Goal: Information Seeking & Learning: Learn about a topic

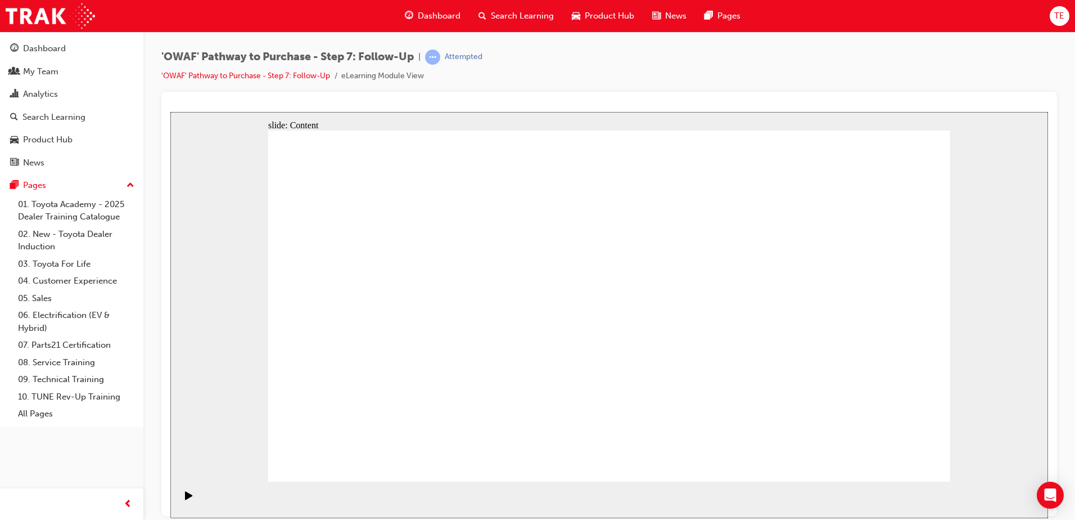
drag, startPoint x: 667, startPoint y: 205, endPoint x: 258, endPoint y: 226, distance: 408.9
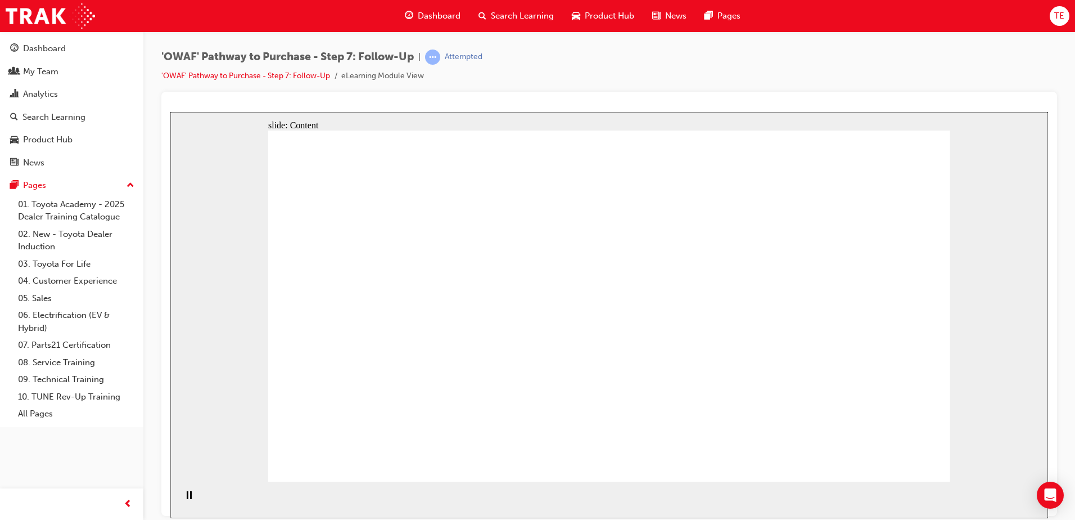
drag, startPoint x: 607, startPoint y: 261, endPoint x: 296, endPoint y: 387, distance: 335.6
drag, startPoint x: 614, startPoint y: 259, endPoint x: 622, endPoint y: 261, distance: 7.5
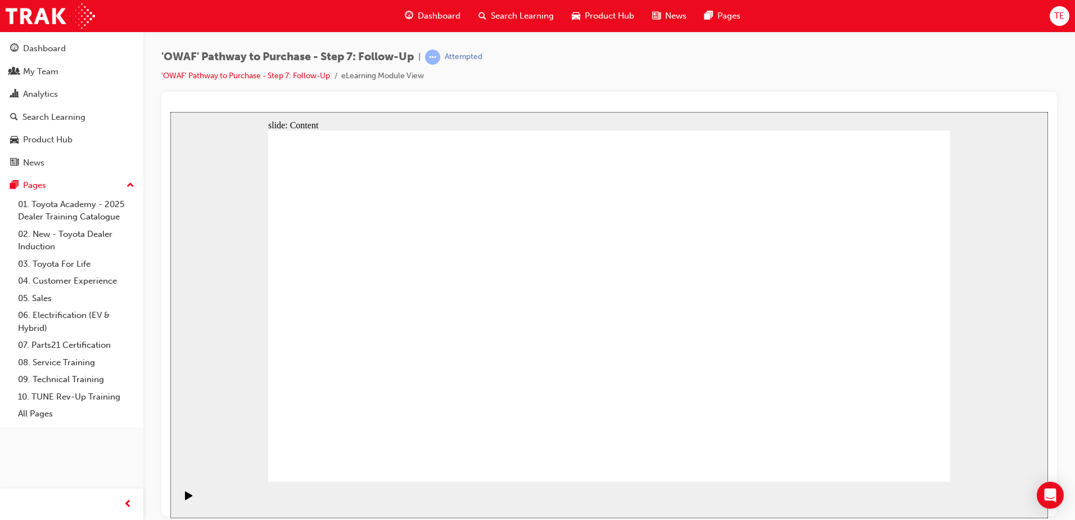
drag, startPoint x: 900, startPoint y: 478, endPoint x: 898, endPoint y: 466, distance: 12.6
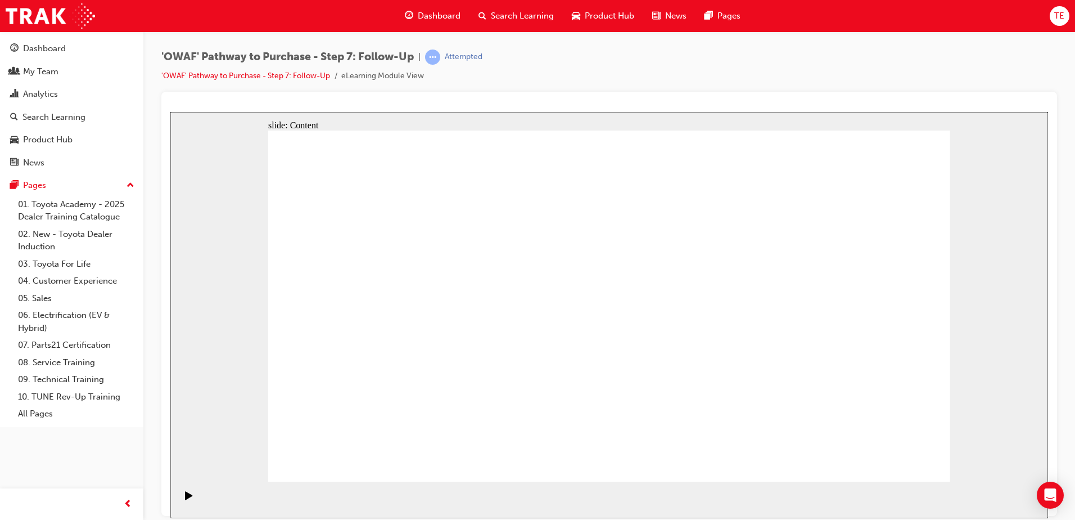
drag, startPoint x: 468, startPoint y: 380, endPoint x: 387, endPoint y: 371, distance: 81.6
drag, startPoint x: 369, startPoint y: 278, endPoint x: 395, endPoint y: 270, distance: 27.2
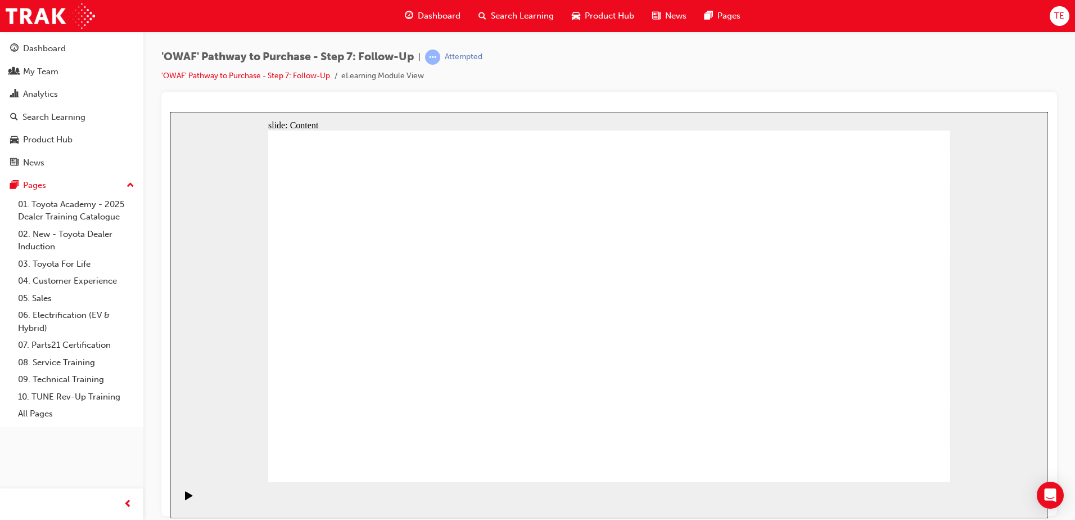
drag, startPoint x: 440, startPoint y: 266, endPoint x: 470, endPoint y: 266, distance: 29.8
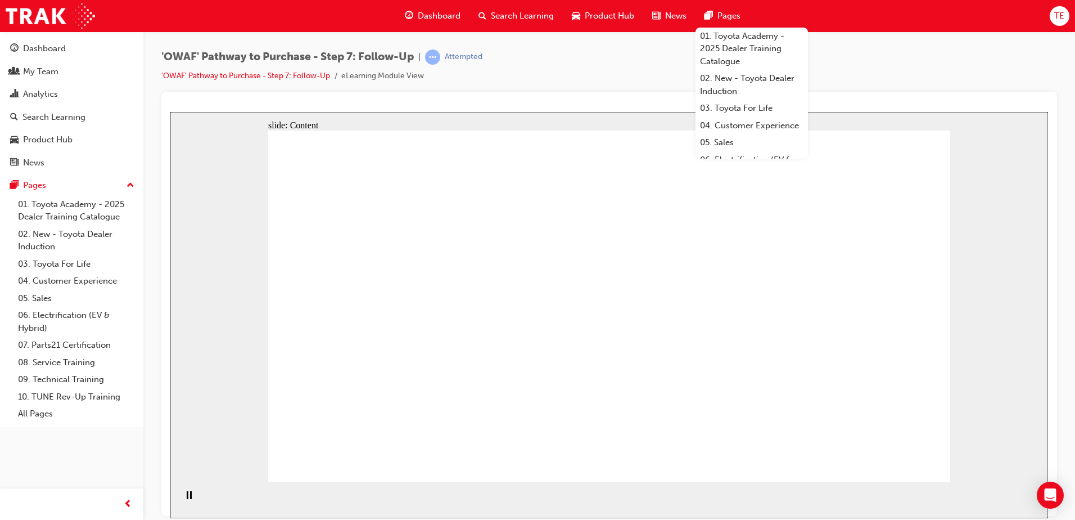
drag, startPoint x: 443, startPoint y: 383, endPoint x: 451, endPoint y: 380, distance: 8.4
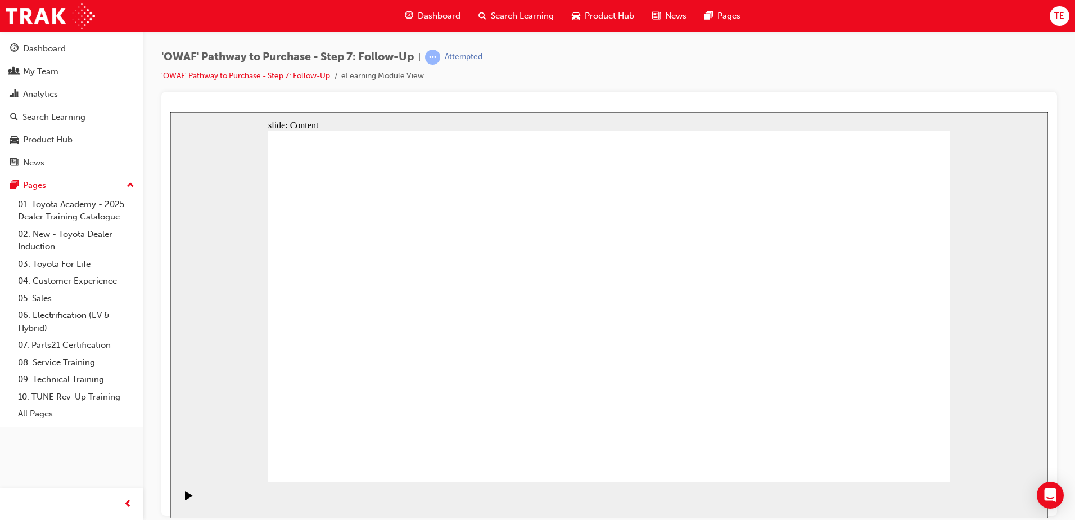
click at [870, 73] on div "'OWAF' Pathway to Purchase - Step 7: Follow-Up | Attempted 'OWAF' Pathway to Pu…" at bounding box center [609, 70] width 896 height 42
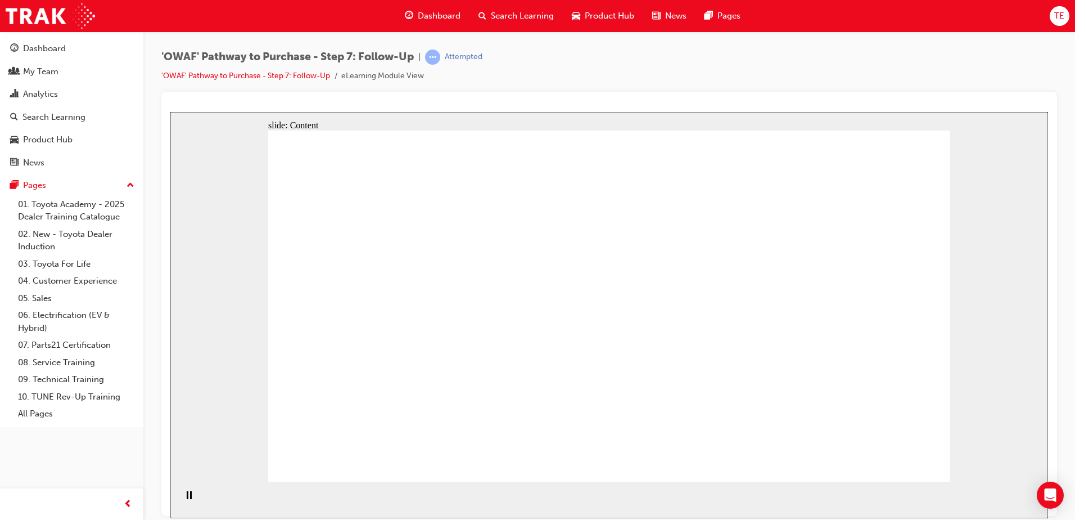
drag, startPoint x: 673, startPoint y: 230, endPoint x: 685, endPoint y: 229, distance: 11.8
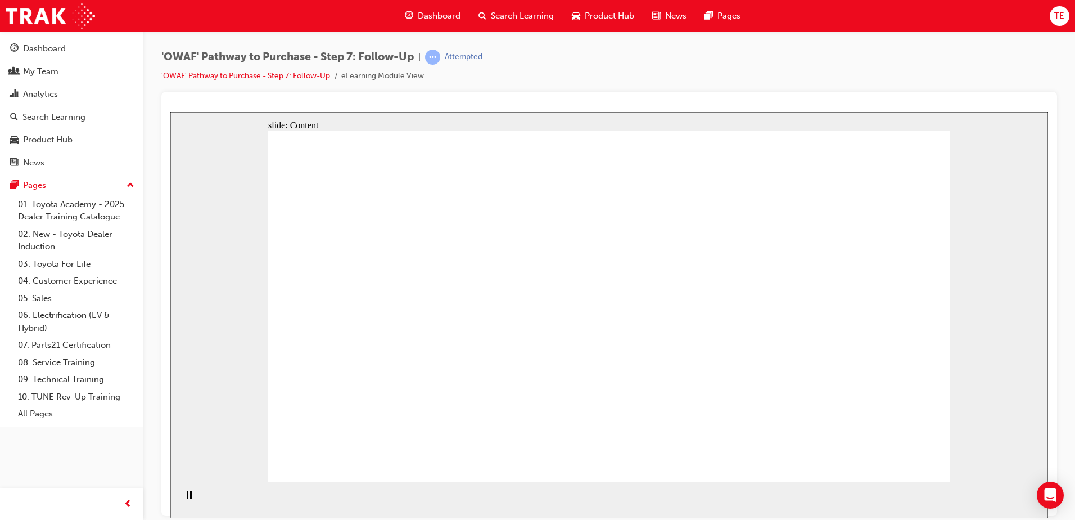
drag, startPoint x: 310, startPoint y: 139, endPoint x: 420, endPoint y: 265, distance: 167.0
drag, startPoint x: 426, startPoint y: 270, endPoint x: 309, endPoint y: 199, distance: 136.3
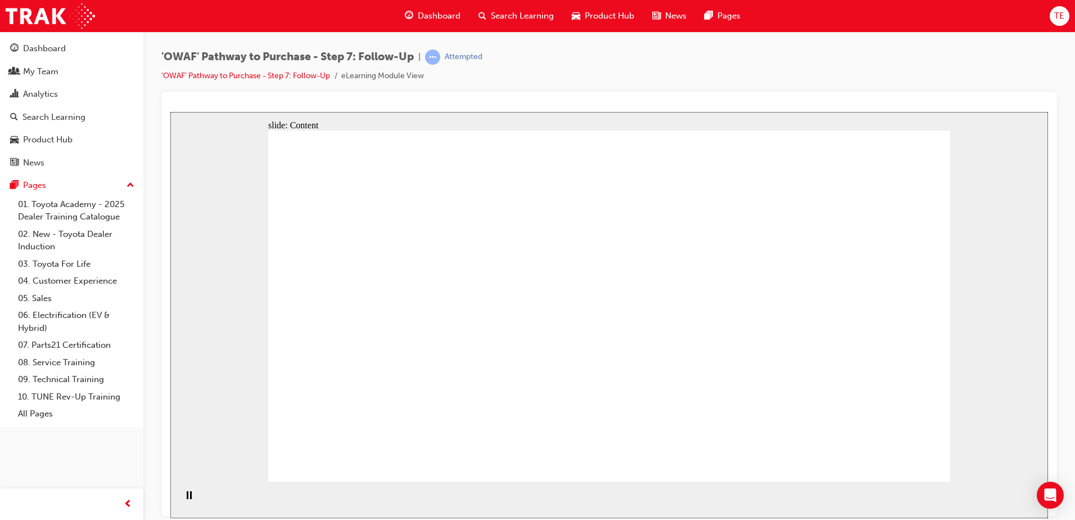
drag, startPoint x: 309, startPoint y: 199, endPoint x: 426, endPoint y: 264, distance: 133.2
drag, startPoint x: 345, startPoint y: 142, endPoint x: 386, endPoint y: 201, distance: 72.3
drag, startPoint x: 454, startPoint y: 184, endPoint x: 301, endPoint y: 278, distance: 179.7
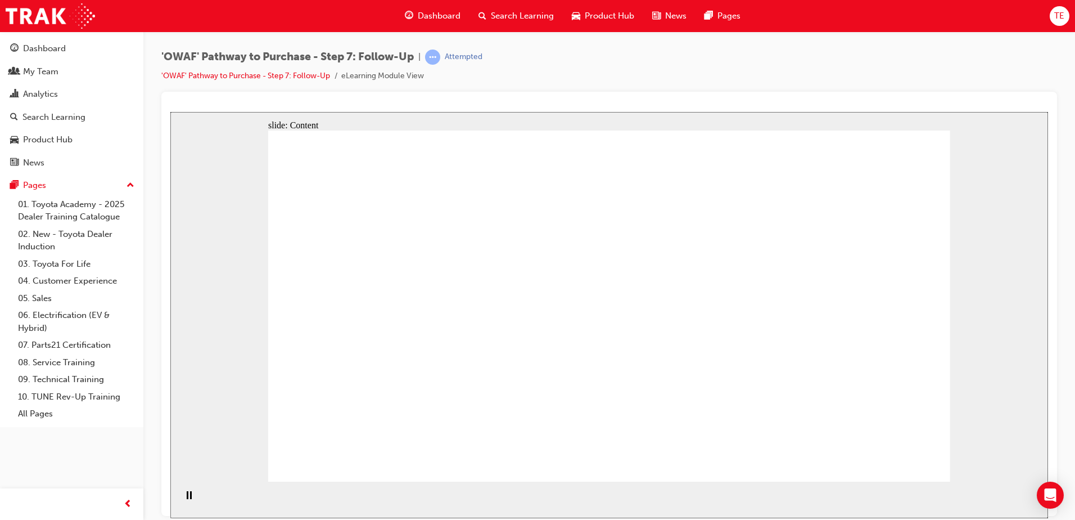
drag, startPoint x: 307, startPoint y: 207, endPoint x: 729, endPoint y: 275, distance: 427.3
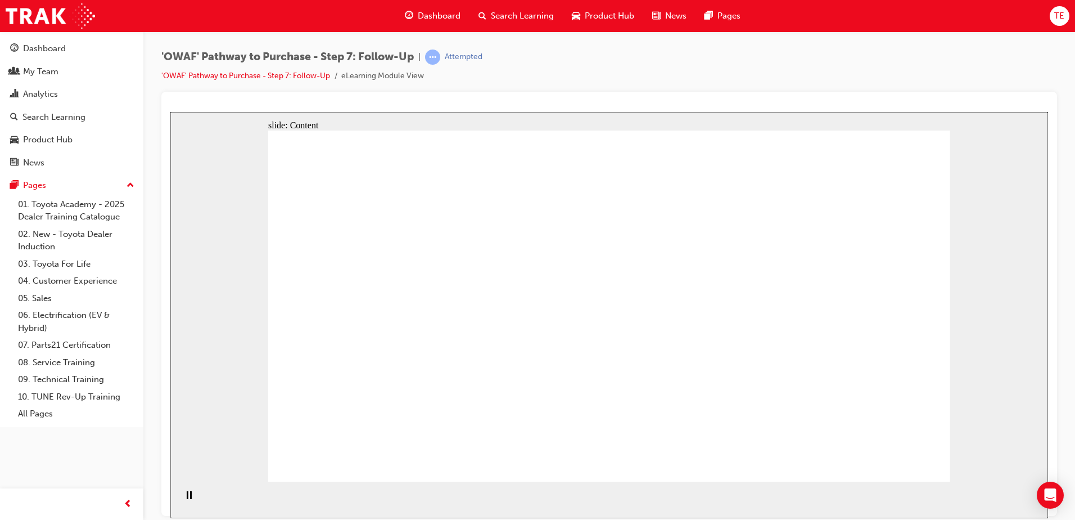
drag, startPoint x: 648, startPoint y: 277, endPoint x: 651, endPoint y: 288, distance: 11.1
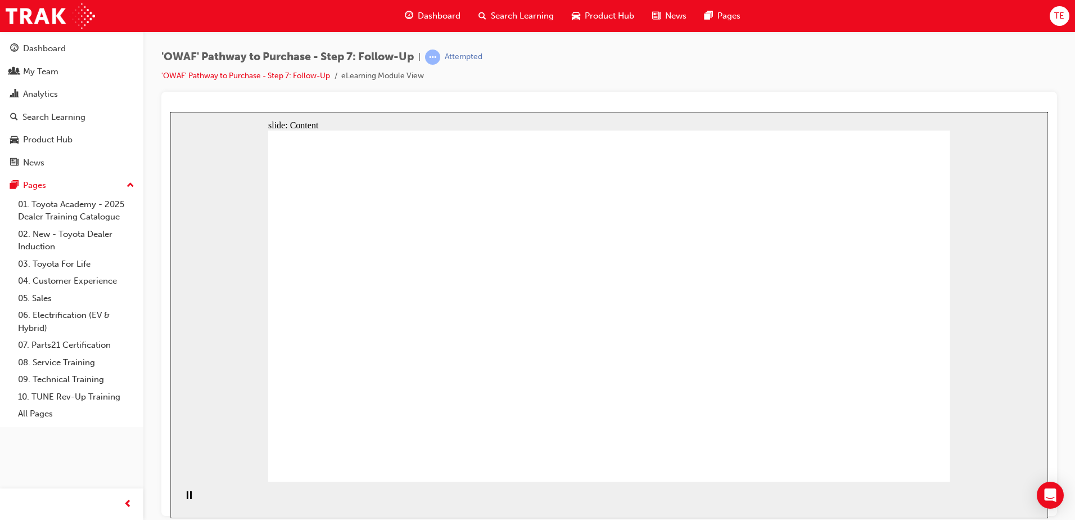
drag, startPoint x: 654, startPoint y: 336, endPoint x: 653, endPoint y: 324, distance: 12.4
drag, startPoint x: 649, startPoint y: 357, endPoint x: 649, endPoint y: 367, distance: 10.1
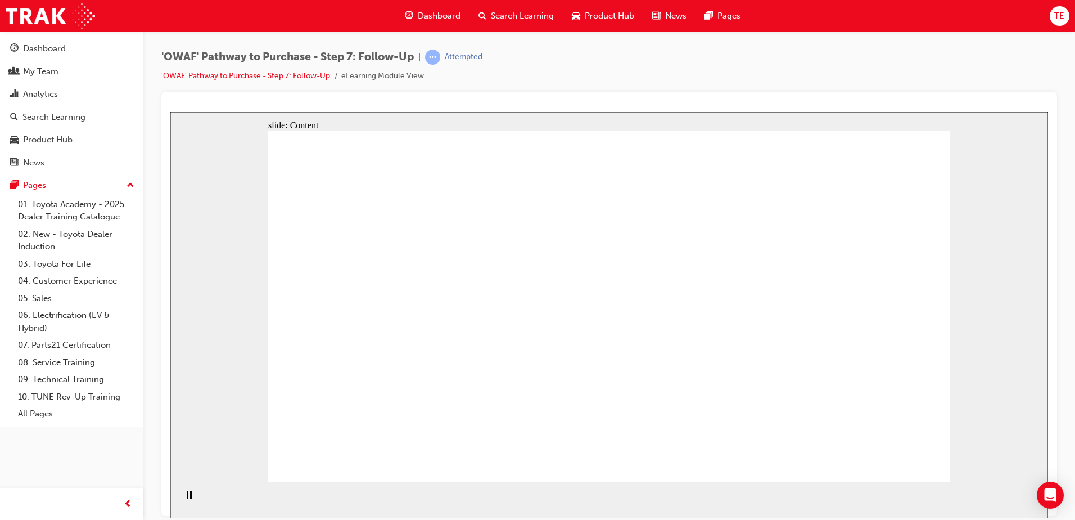
drag, startPoint x: 634, startPoint y: 217, endPoint x: 636, endPoint y: 208, distance: 9.7
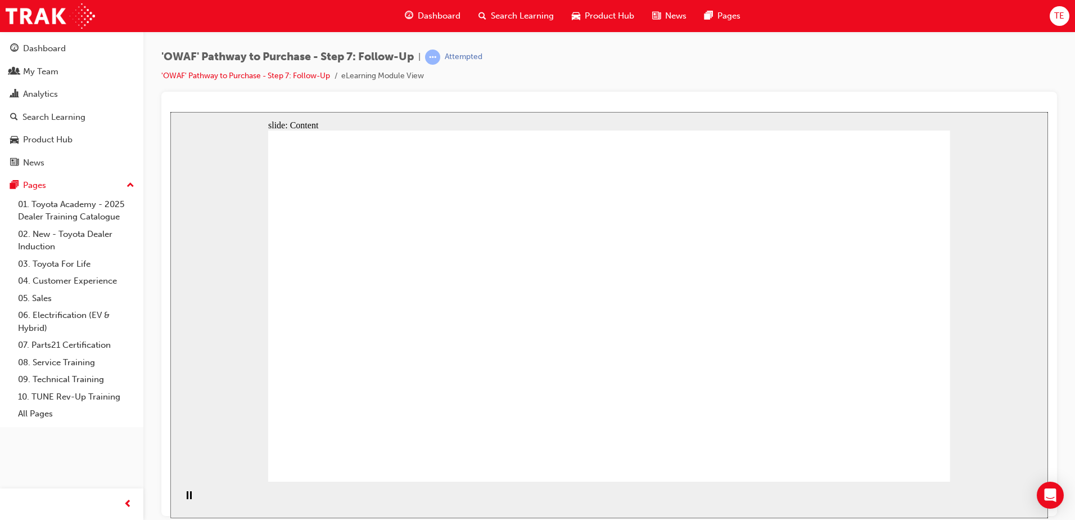
drag, startPoint x: 628, startPoint y: 184, endPoint x: 386, endPoint y: 146, distance: 244.9
drag, startPoint x: 386, startPoint y: 146, endPoint x: 597, endPoint y: 154, distance: 210.5
drag, startPoint x: 404, startPoint y: 249, endPoint x: 408, endPoint y: 236, distance: 13.4
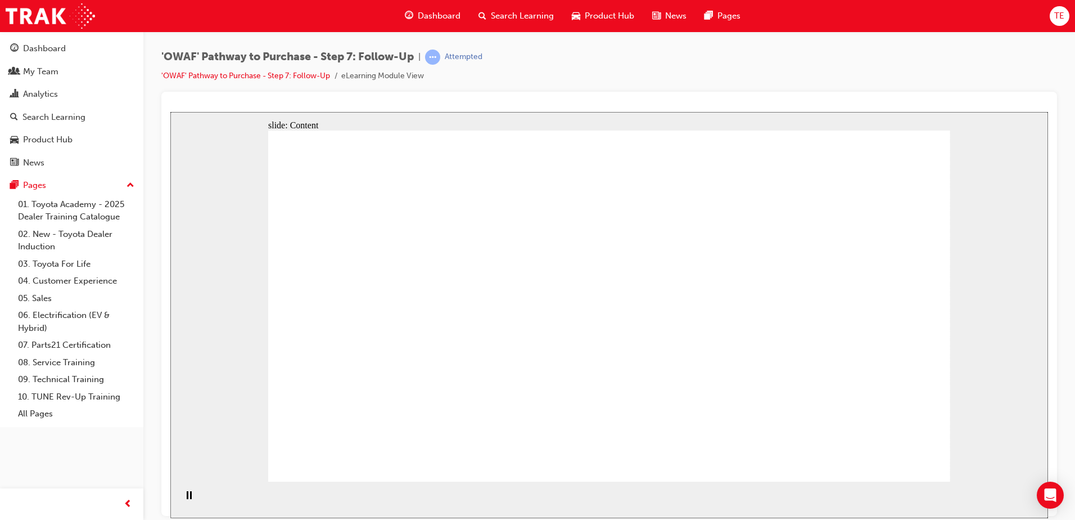
drag, startPoint x: 878, startPoint y: 469, endPoint x: 894, endPoint y: 465, distance: 16.8
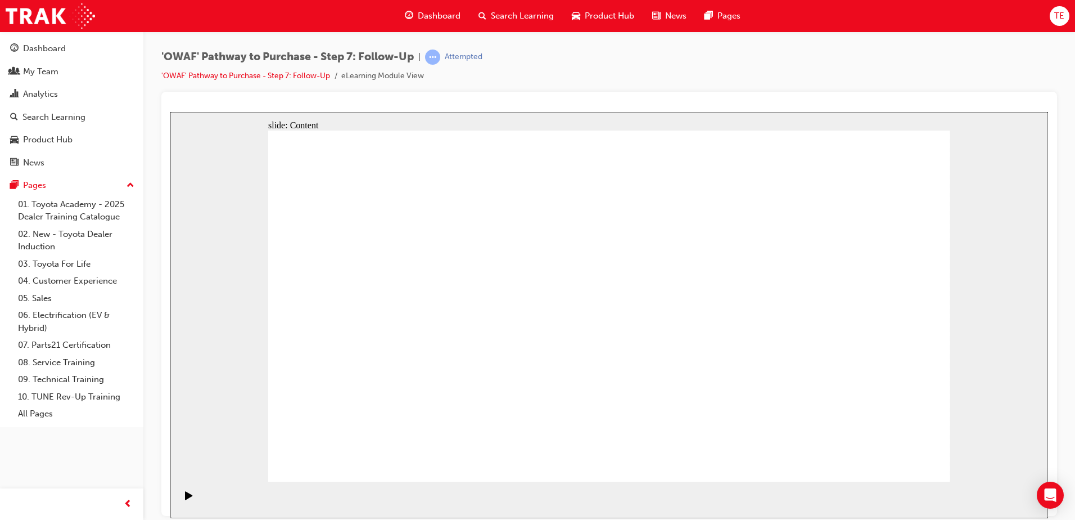
drag, startPoint x: 702, startPoint y: 425, endPoint x: 702, endPoint y: 408, distance: 16.9
drag, startPoint x: 702, startPoint y: 405, endPoint x: 697, endPoint y: 385, distance: 20.3
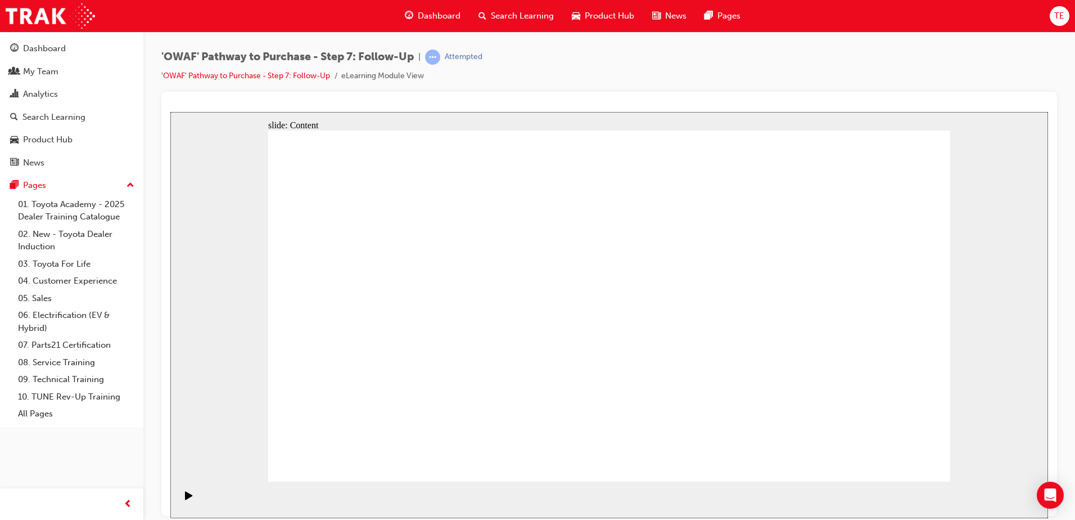
drag, startPoint x: 813, startPoint y: 239, endPoint x: 677, endPoint y: 247, distance: 136.9
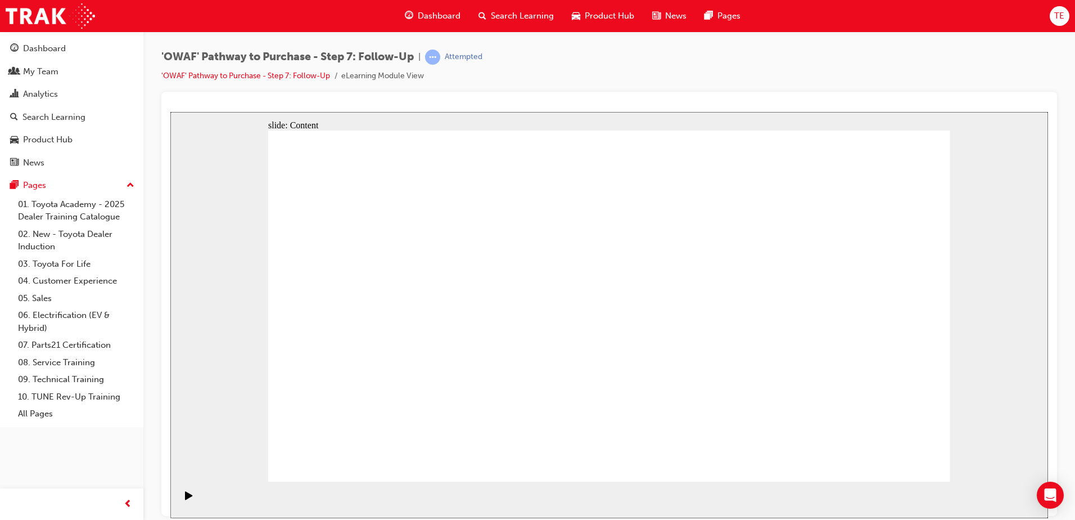
drag, startPoint x: 647, startPoint y: 226, endPoint x: 640, endPoint y: 209, distance: 17.7
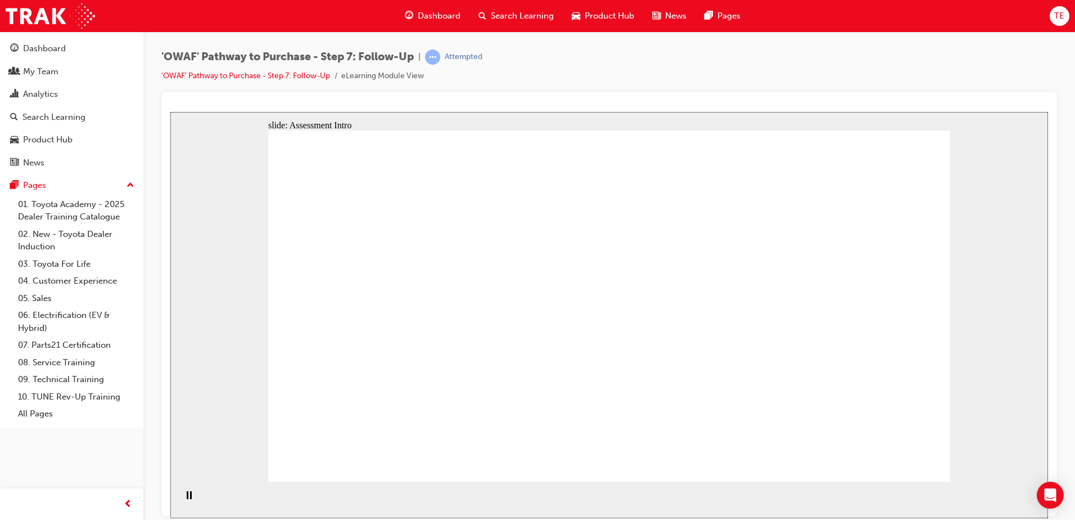
drag, startPoint x: 907, startPoint y: 508, endPoint x: 912, endPoint y: 489, distance: 19.9
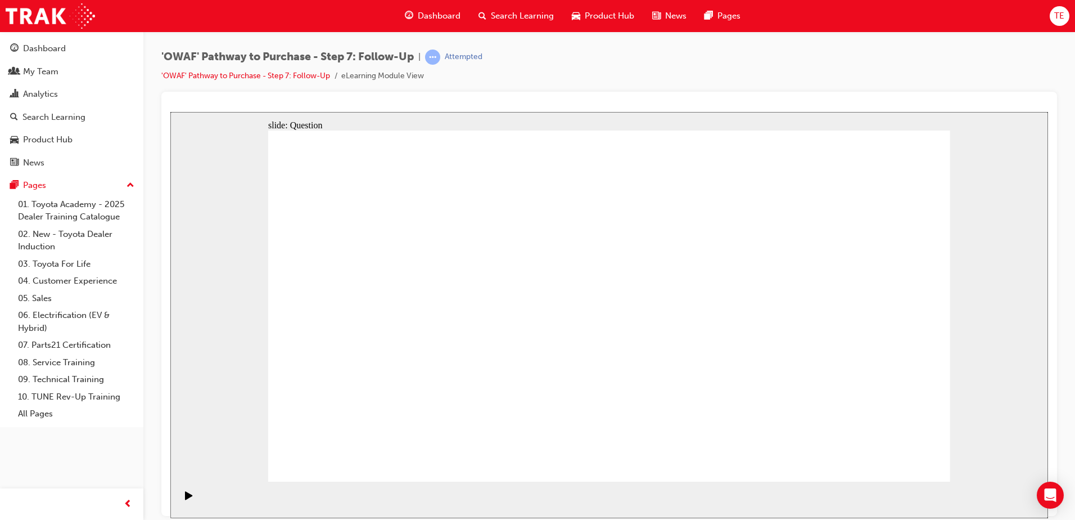
radio input "true"
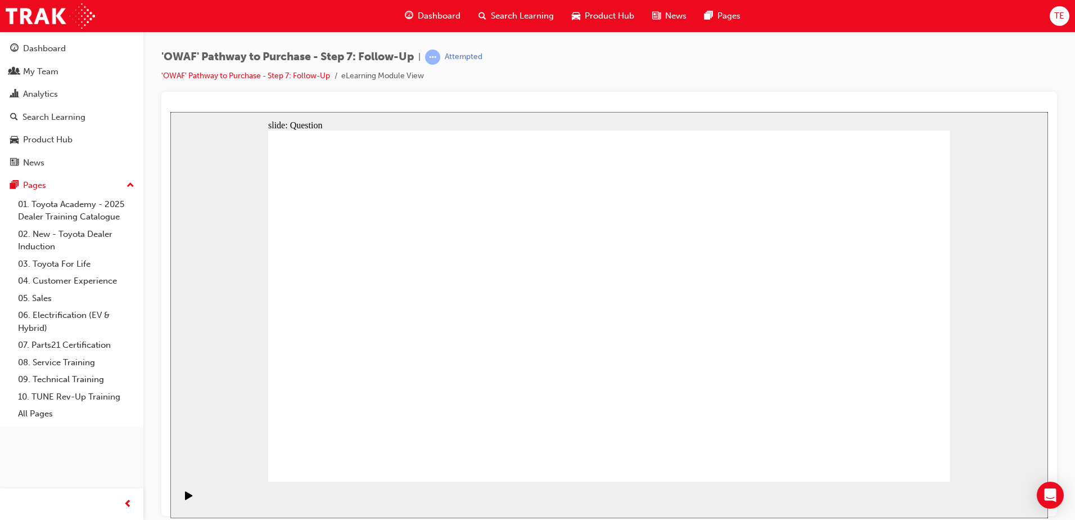
drag, startPoint x: 522, startPoint y: 405, endPoint x: 643, endPoint y: 272, distance: 179.6
drag, startPoint x: 588, startPoint y: 432, endPoint x: 435, endPoint y: 298, distance: 203.3
drag, startPoint x: 726, startPoint y: 403, endPoint x: 692, endPoint y: 377, distance: 42.5
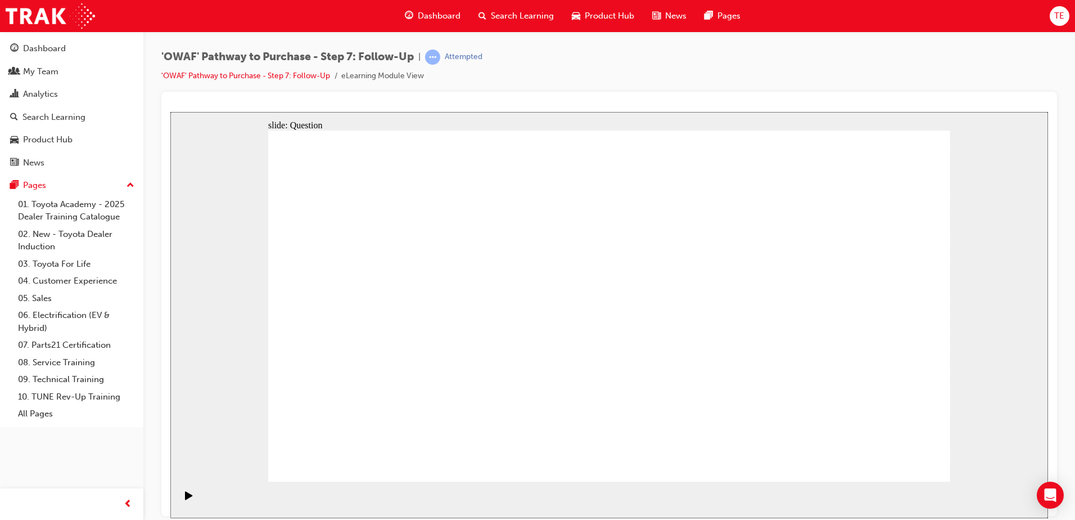
drag, startPoint x: 744, startPoint y: 404, endPoint x: 510, endPoint y: 341, distance: 241.8
radio input "true"
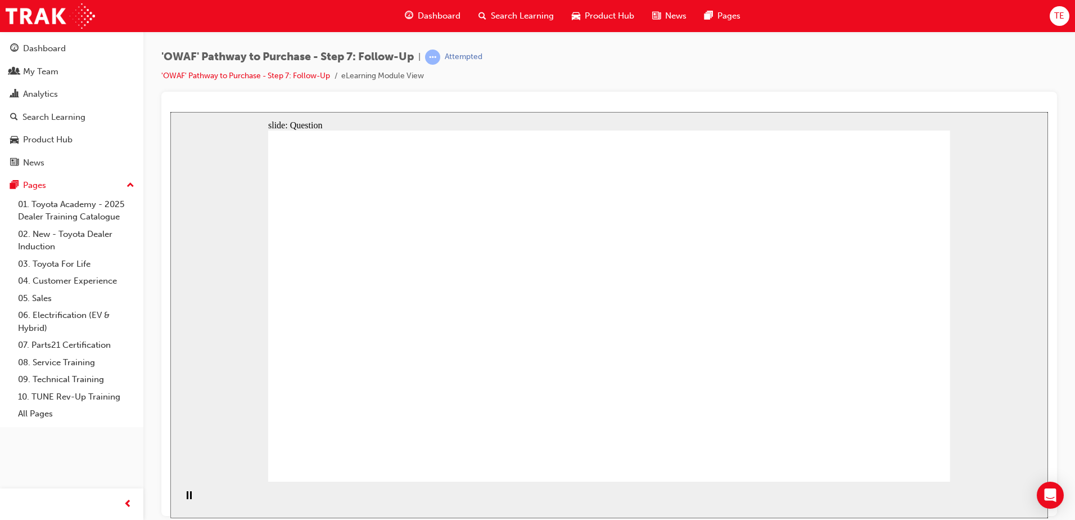
radio input "true"
drag, startPoint x: 605, startPoint y: 389, endPoint x: 609, endPoint y: 380, distance: 9.3
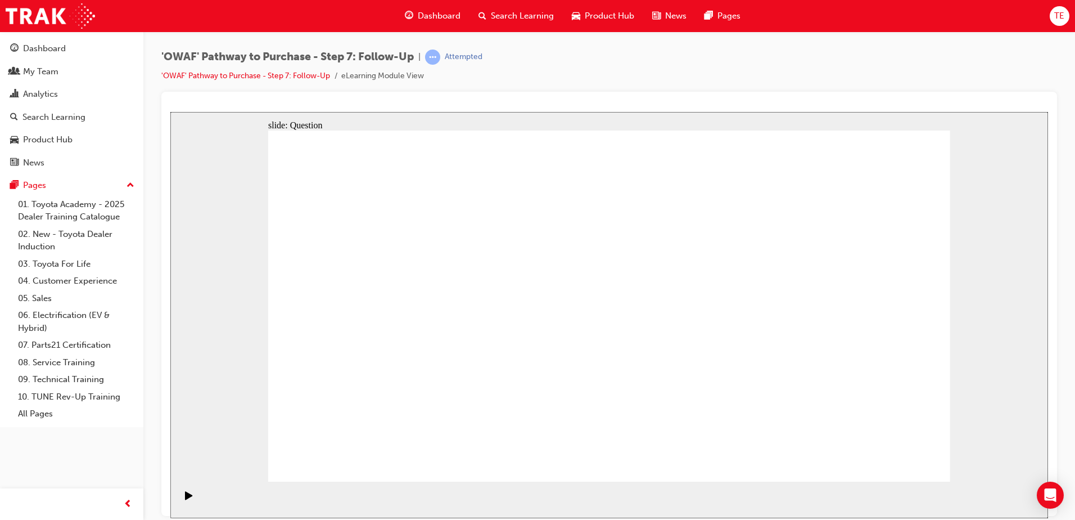
radio input "true"
drag, startPoint x: 622, startPoint y: 376, endPoint x: 614, endPoint y: 368, distance: 11.2
drag, startPoint x: 675, startPoint y: 188, endPoint x: 746, endPoint y: 161, distance: 76.4
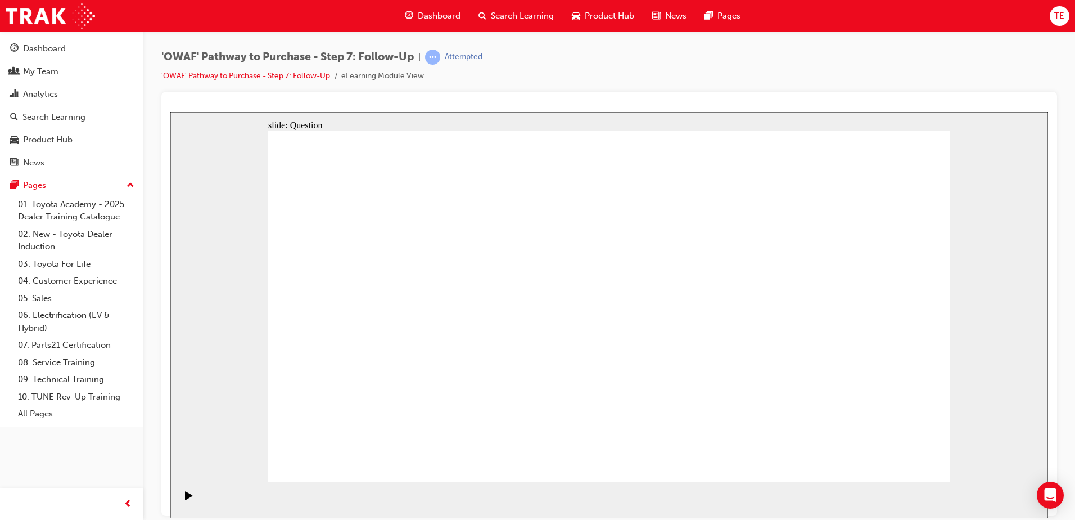
radio input "true"
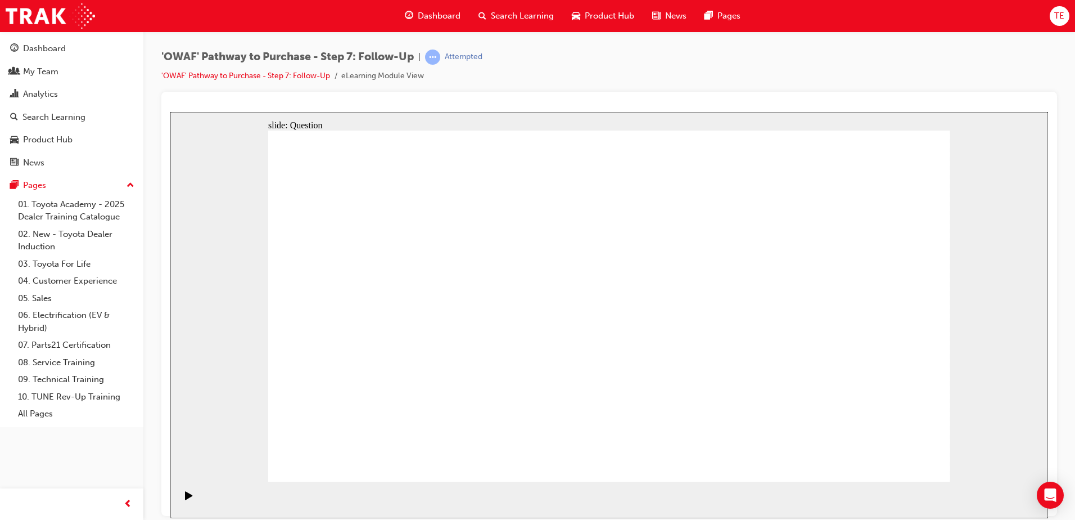
radio input "true"
drag, startPoint x: 647, startPoint y: 379, endPoint x: 639, endPoint y: 376, distance: 8.9
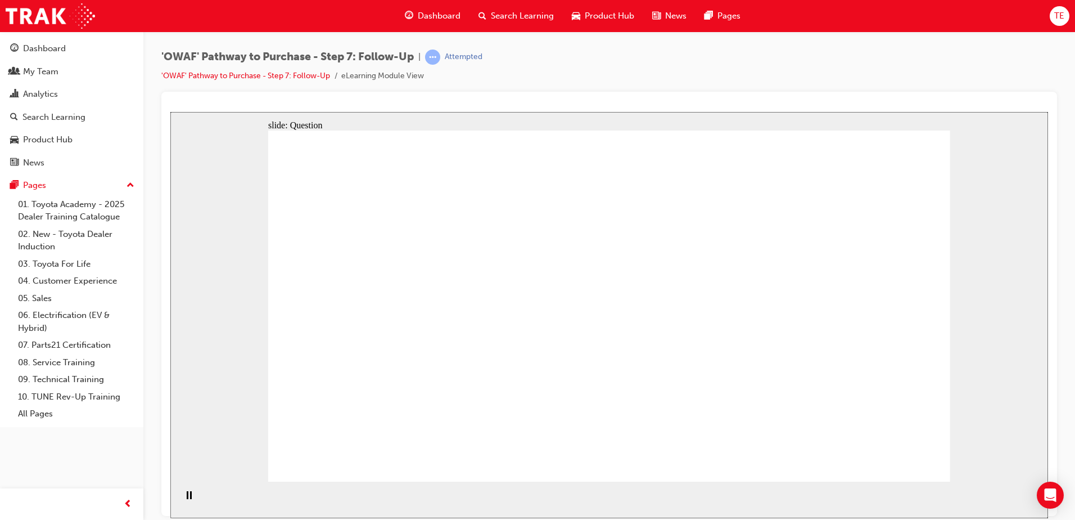
radio input "true"
drag, startPoint x: 510, startPoint y: 405, endPoint x: 633, endPoint y: 267, distance: 185.2
drag, startPoint x: 647, startPoint y: 429, endPoint x: 534, endPoint y: 307, distance: 166.4
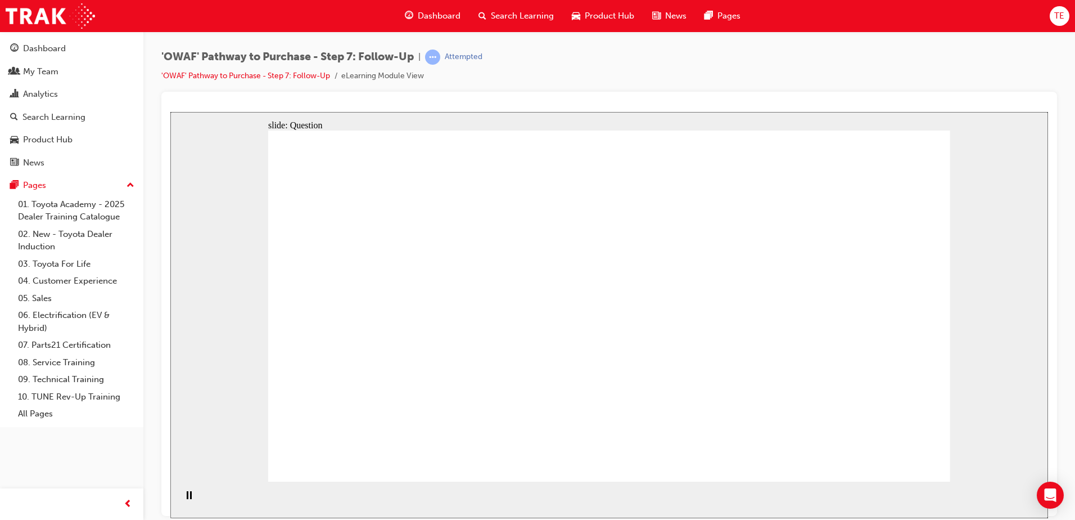
drag, startPoint x: 729, startPoint y: 403, endPoint x: 517, endPoint y: 342, distance: 220.0
drag, startPoint x: 835, startPoint y: 252, endPoint x: 857, endPoint y: 299, distance: 52.3
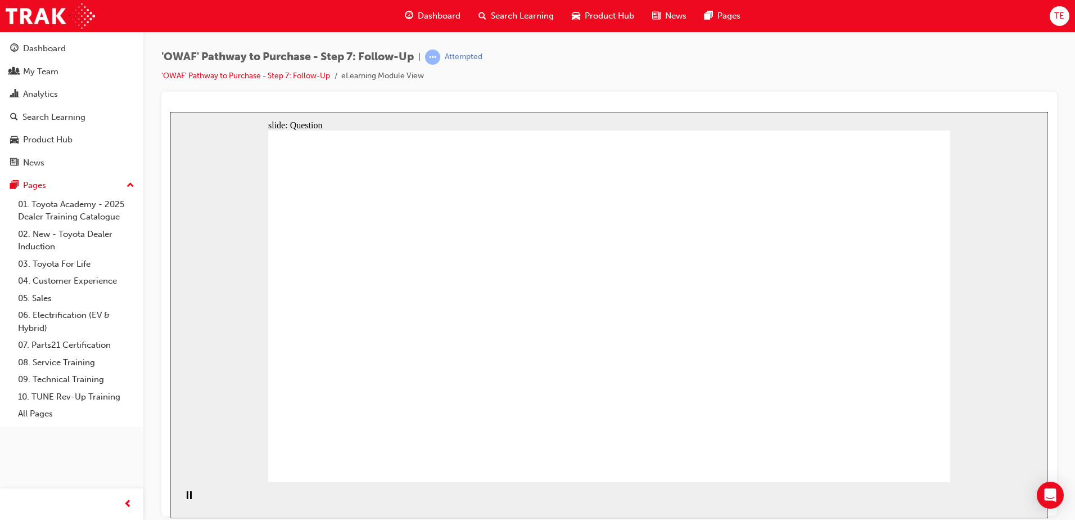
radio input "true"
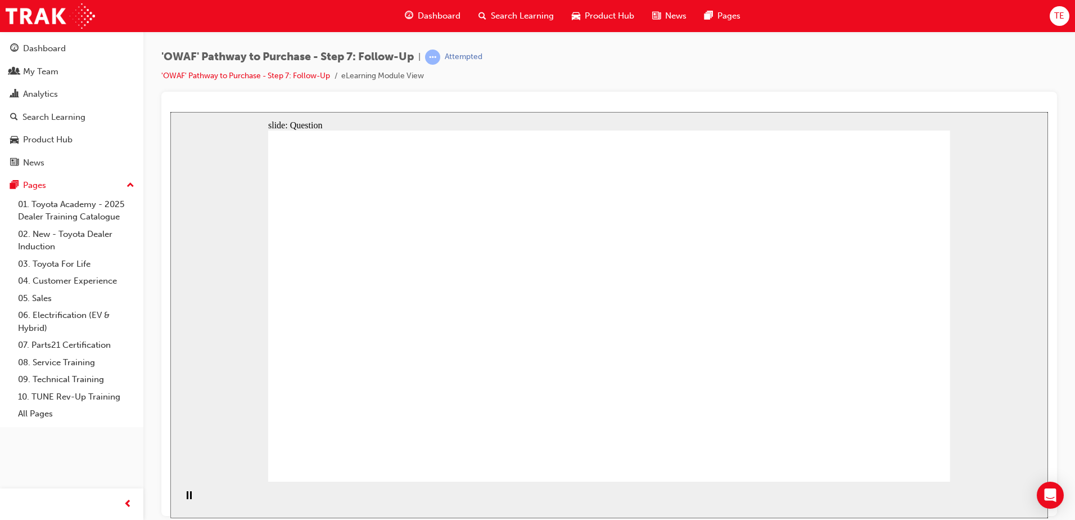
radio input "true"
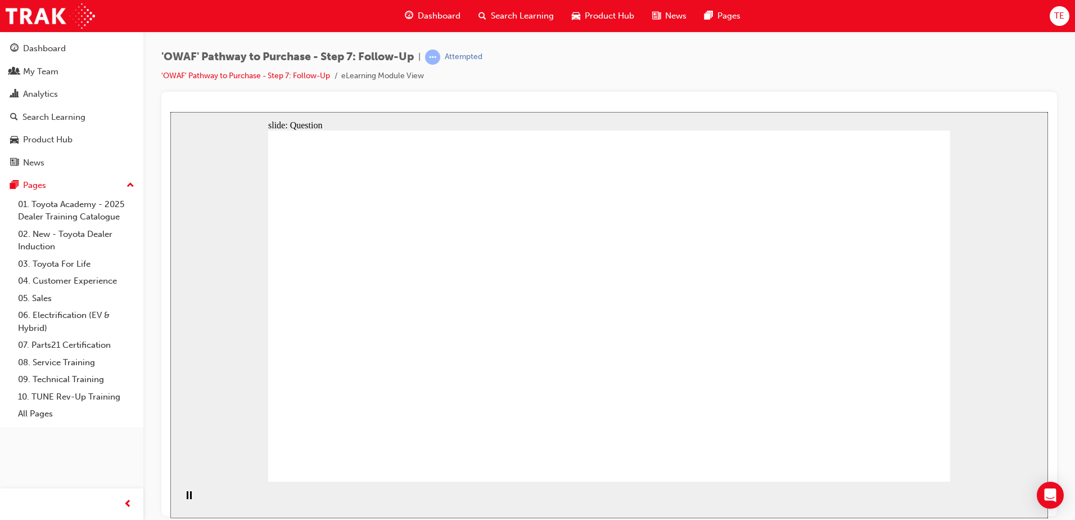
radio input "true"
